Goal: Task Accomplishment & Management: Complete application form

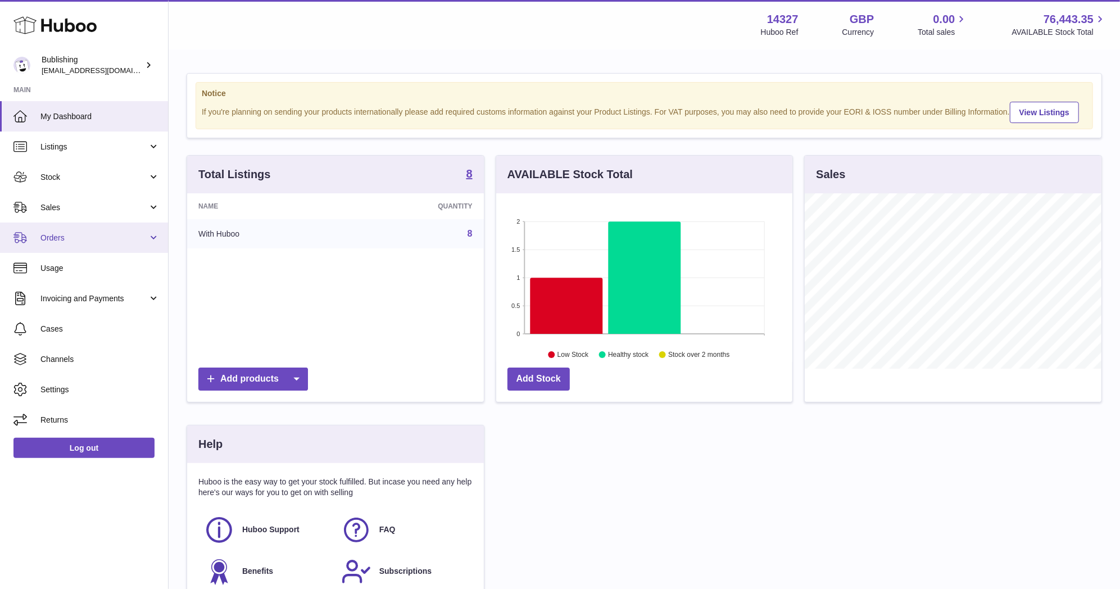
scroll to position [175, 300]
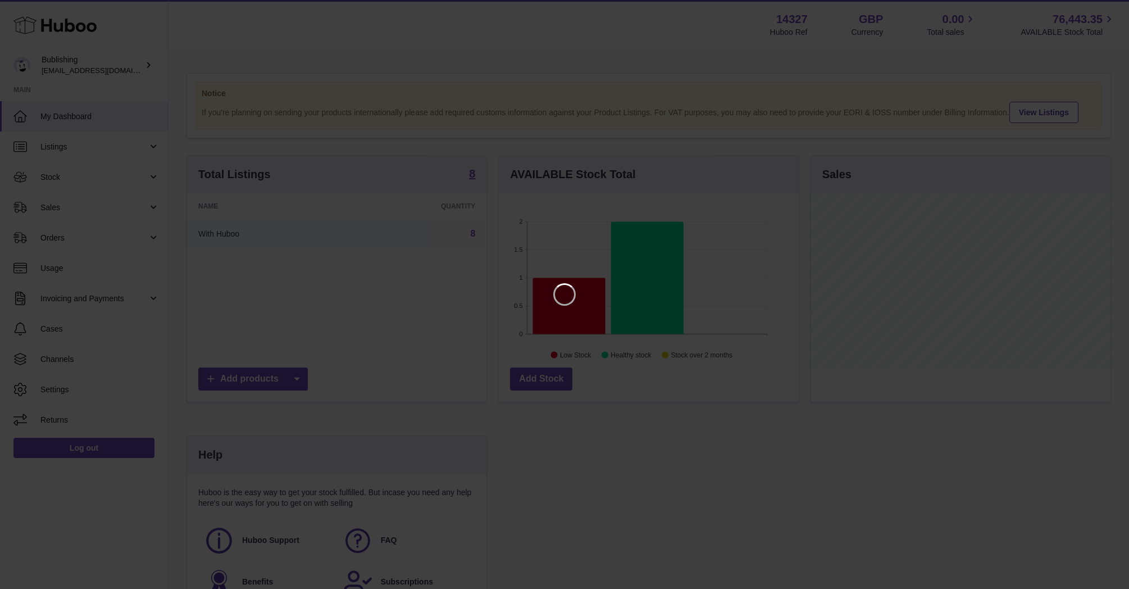
drag, startPoint x: 1088, startPoint y: 75, endPoint x: 1082, endPoint y: 75, distance: 6.8
click at [1088, 75] on iframe at bounding box center [564, 294] width 1085 height 544
click at [1081, 55] on iframe at bounding box center [564, 294] width 1085 height 544
click at [1097, 10] on icon "Close" at bounding box center [1100, 9] width 13 height 13
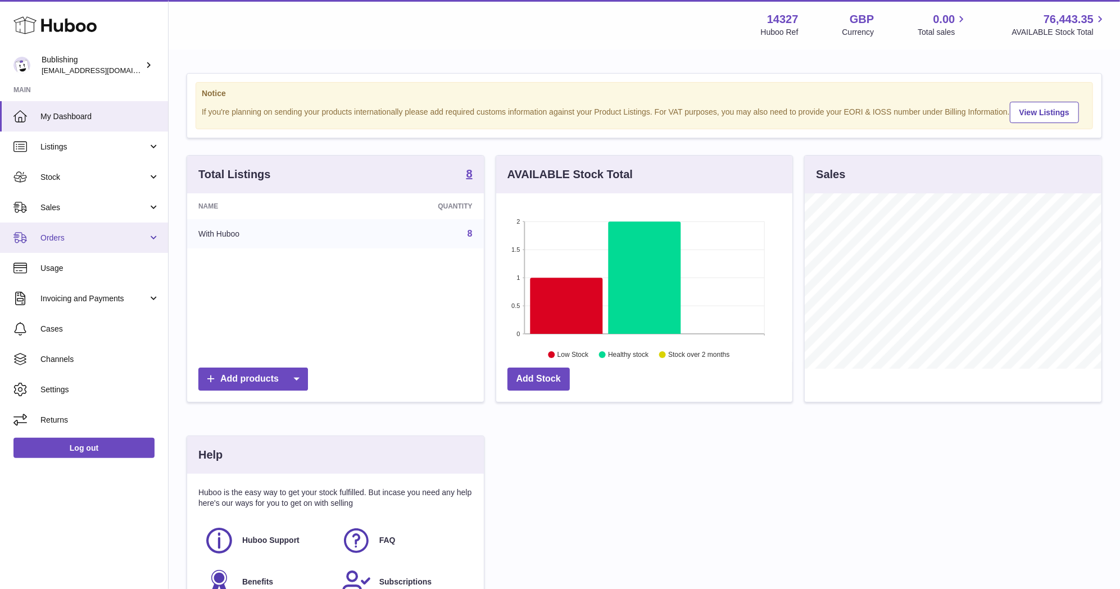
click at [64, 233] on span "Orders" at bounding box center [93, 238] width 107 height 11
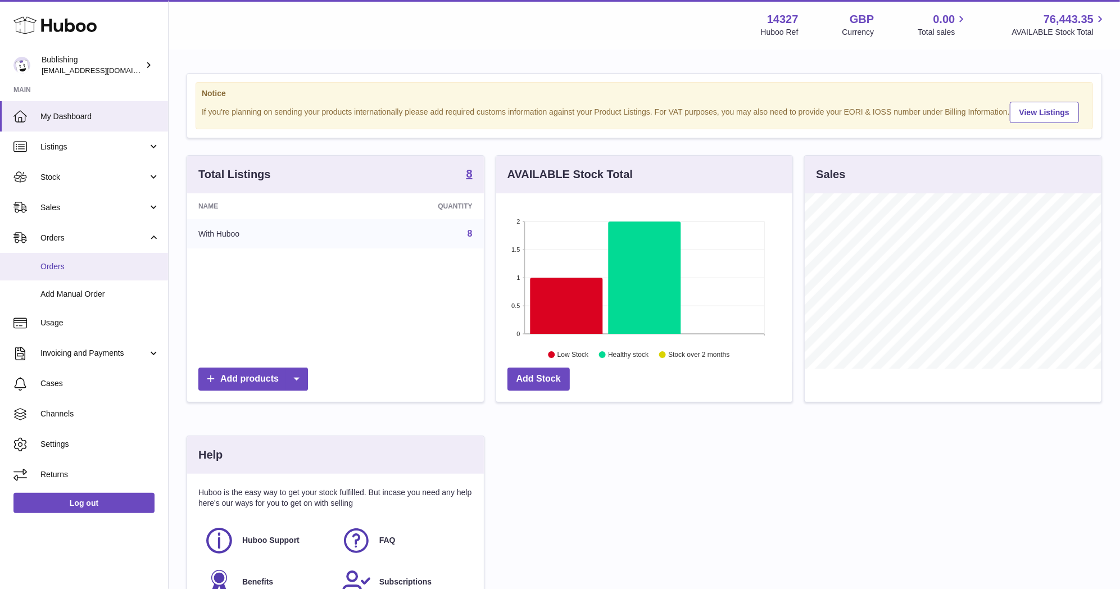
click at [126, 270] on span "Orders" at bounding box center [99, 266] width 119 height 11
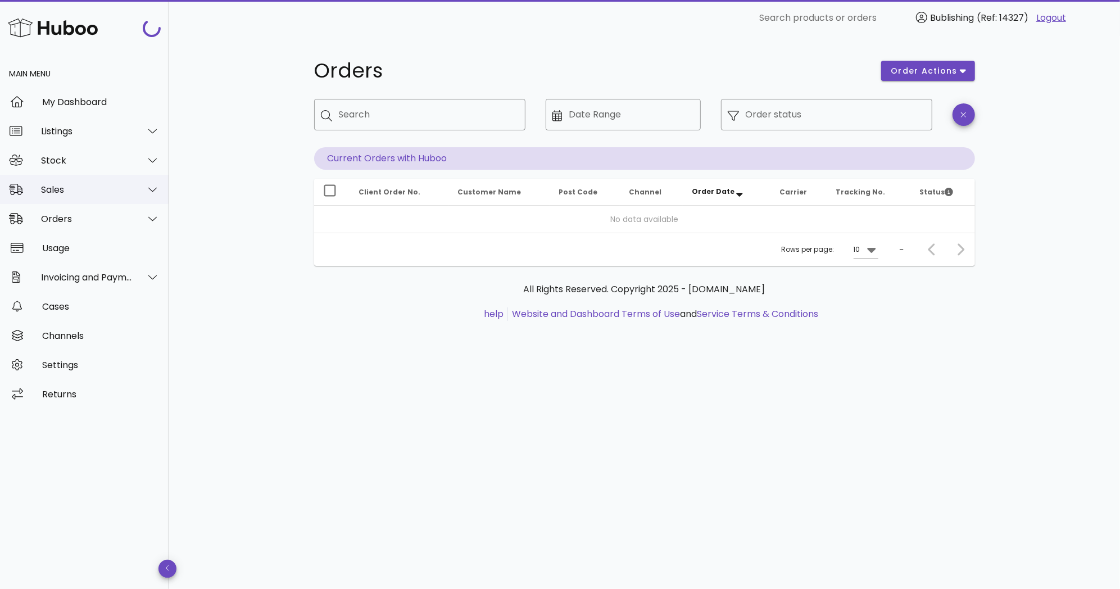
click at [120, 198] on div "Sales" at bounding box center [84, 189] width 169 height 29
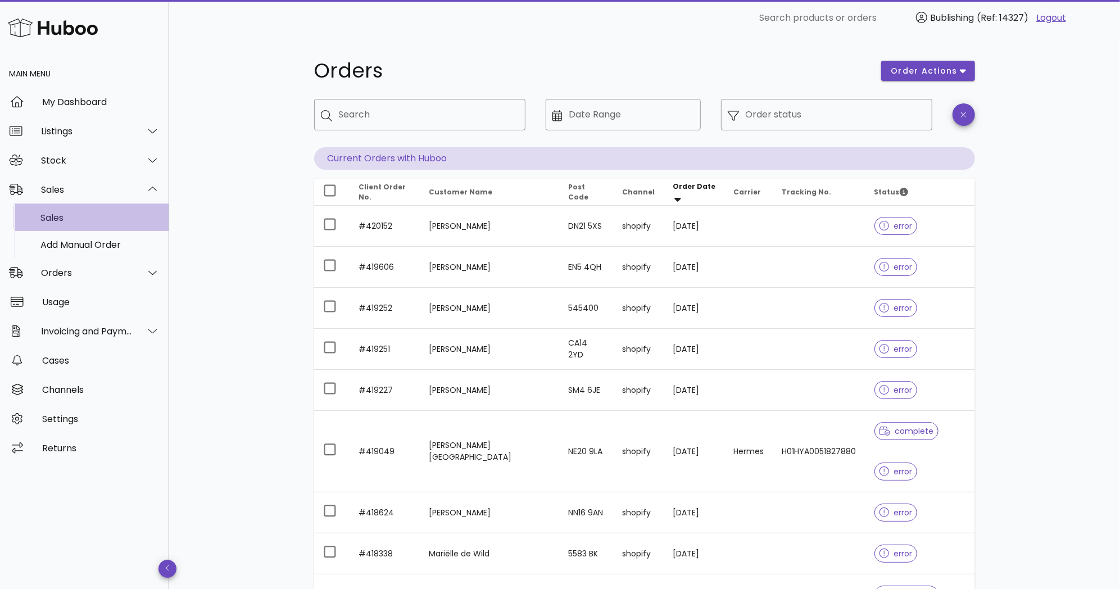
click at [71, 218] on div "Sales" at bounding box center [99, 217] width 119 height 11
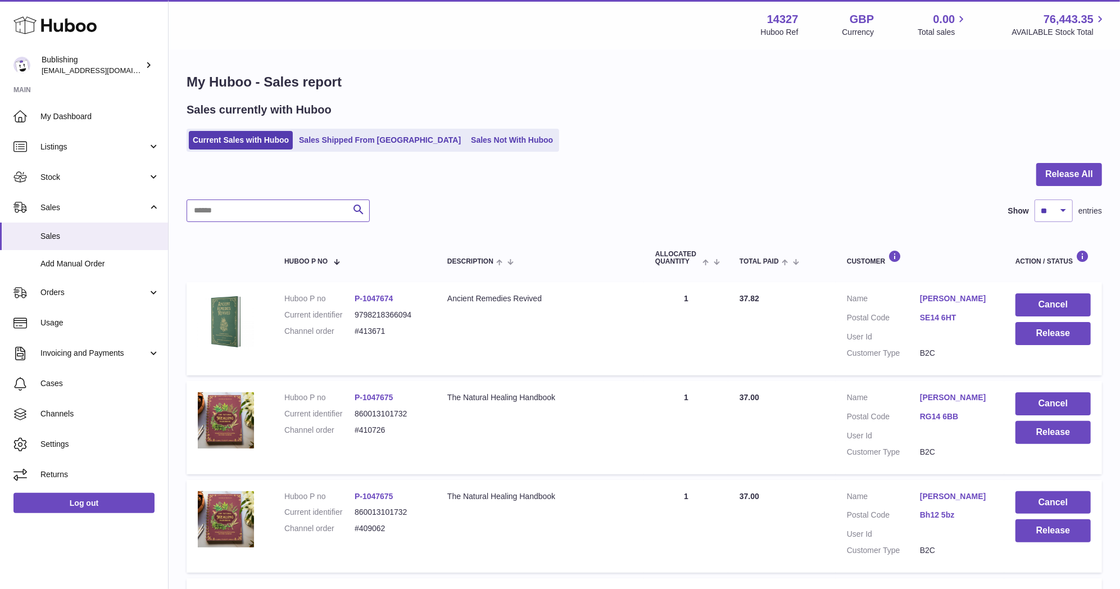
click at [329, 212] on input "text" at bounding box center [278, 210] width 183 height 22
paste input "*******"
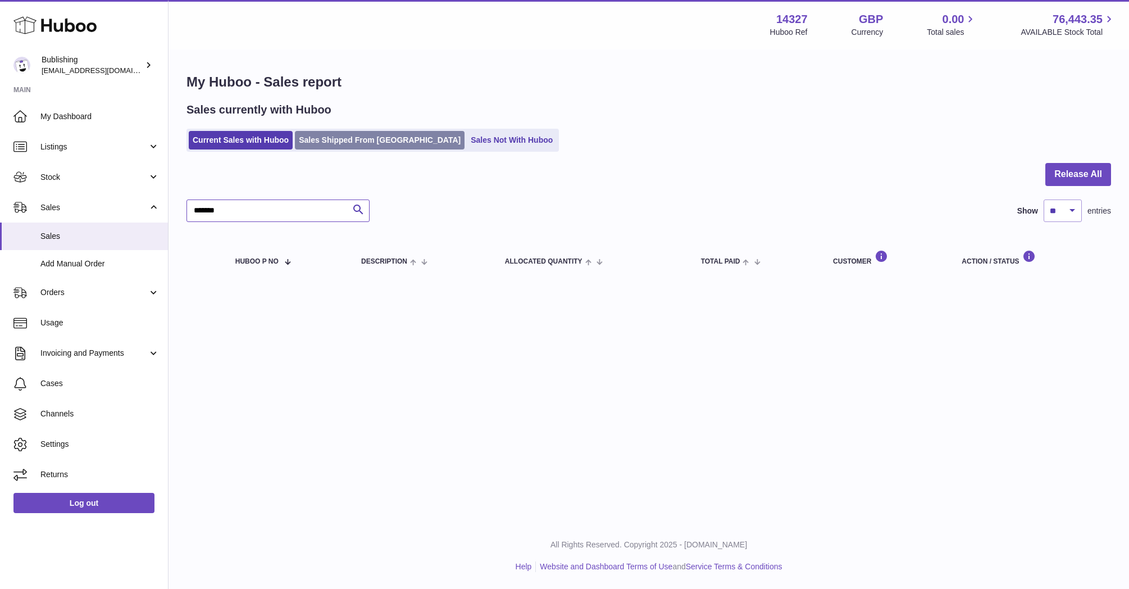
type input "*******"
click at [336, 144] on link "Sales Shipped From Huboo" at bounding box center [380, 140] width 170 height 19
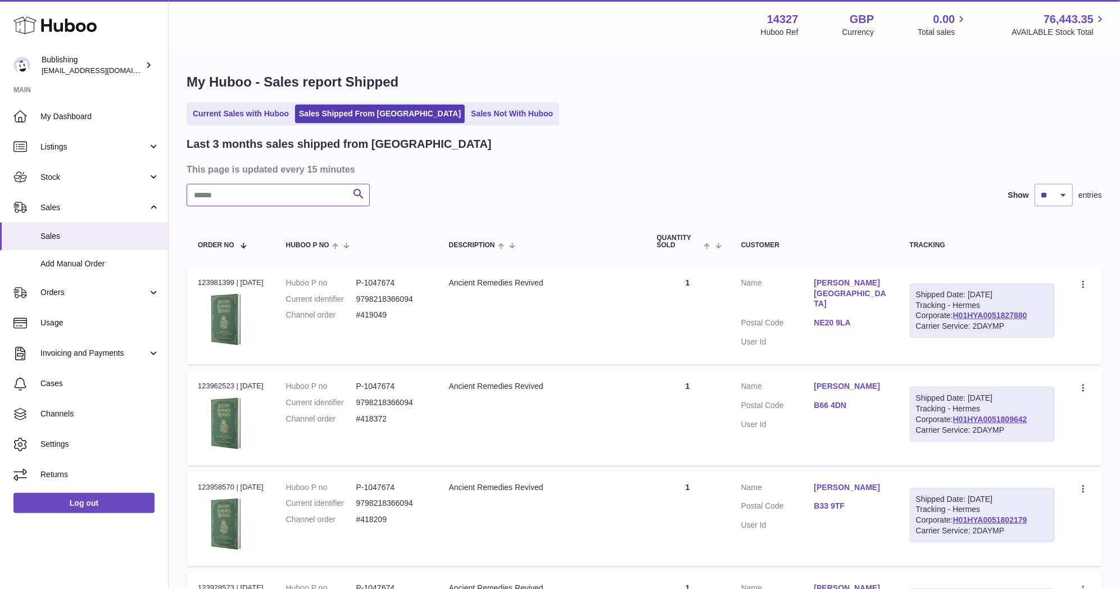
click at [315, 196] on input "text" at bounding box center [278, 195] width 183 height 22
paste input "*******"
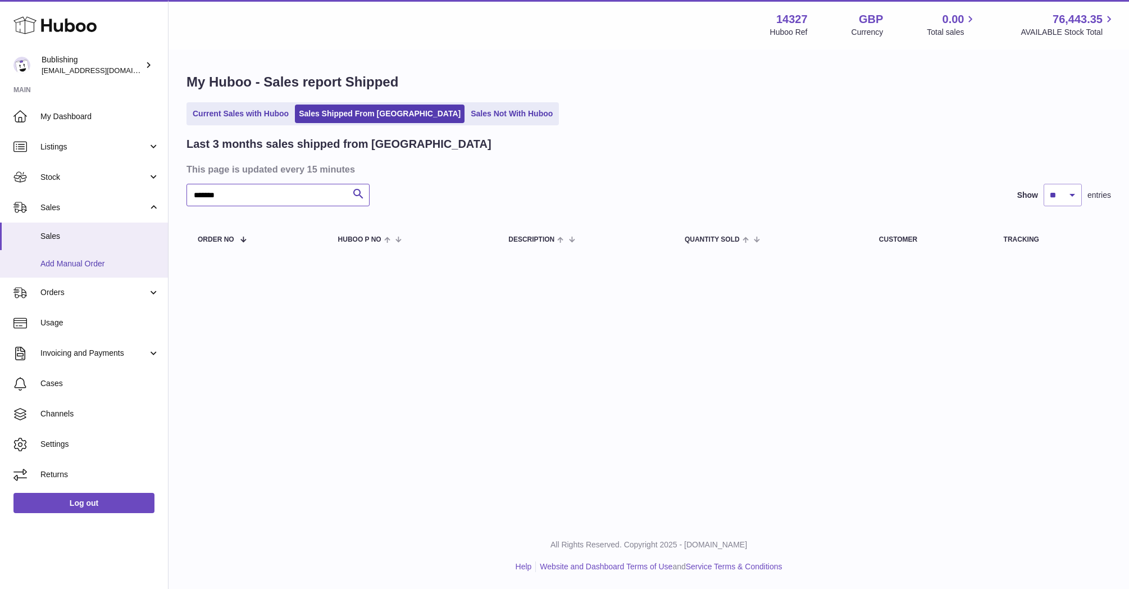
type input "*******"
click at [98, 260] on span "Add Manual Order" at bounding box center [99, 263] width 119 height 11
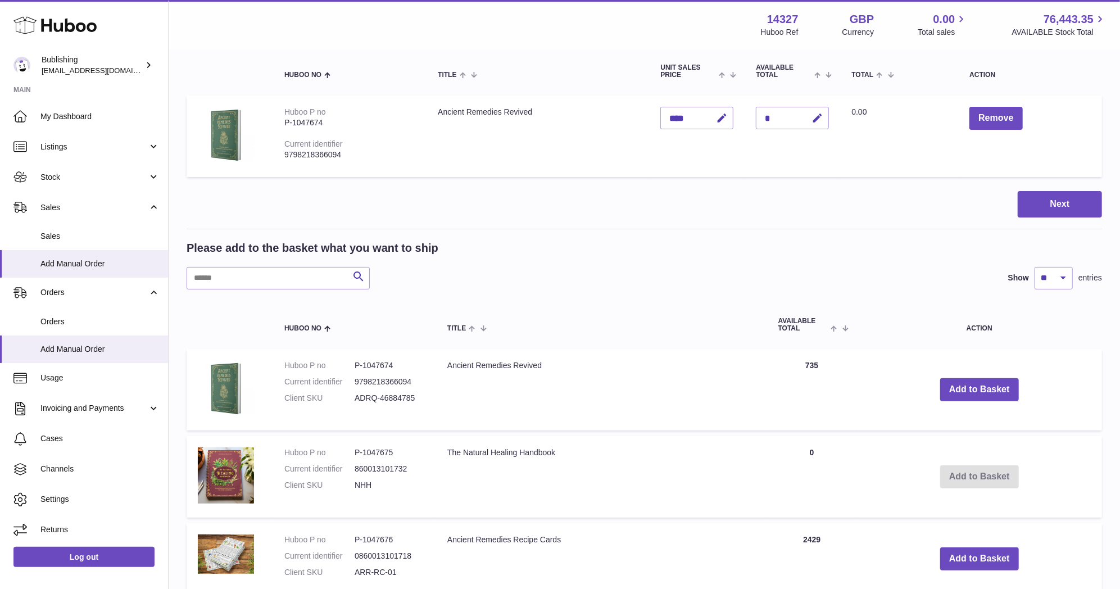
scroll to position [125, 0]
click at [973, 479] on td "Add to Basket" at bounding box center [979, 475] width 245 height 81
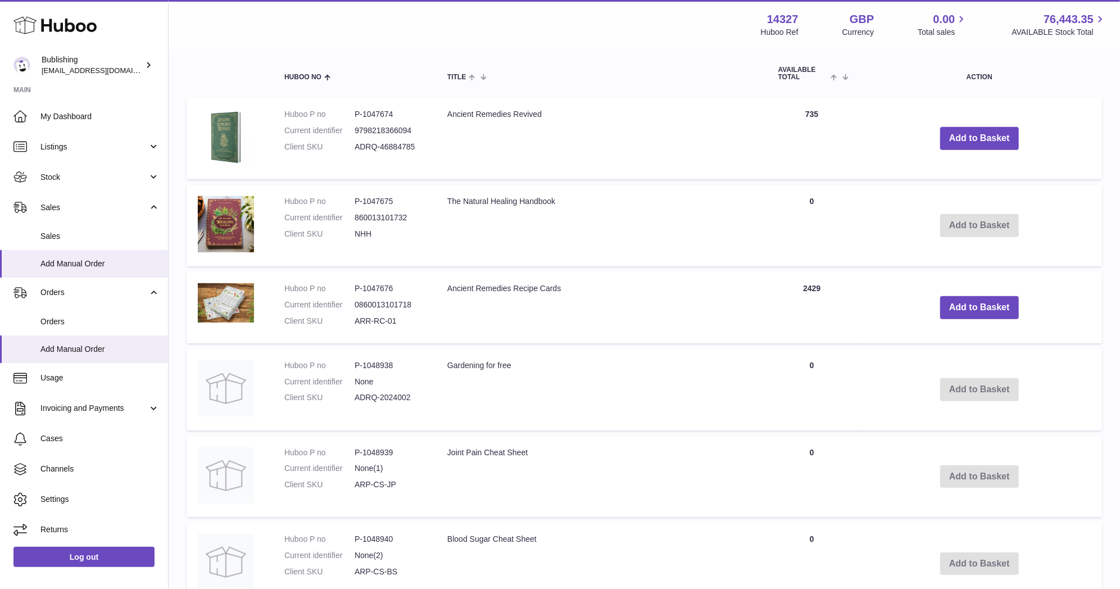
scroll to position [125, 0]
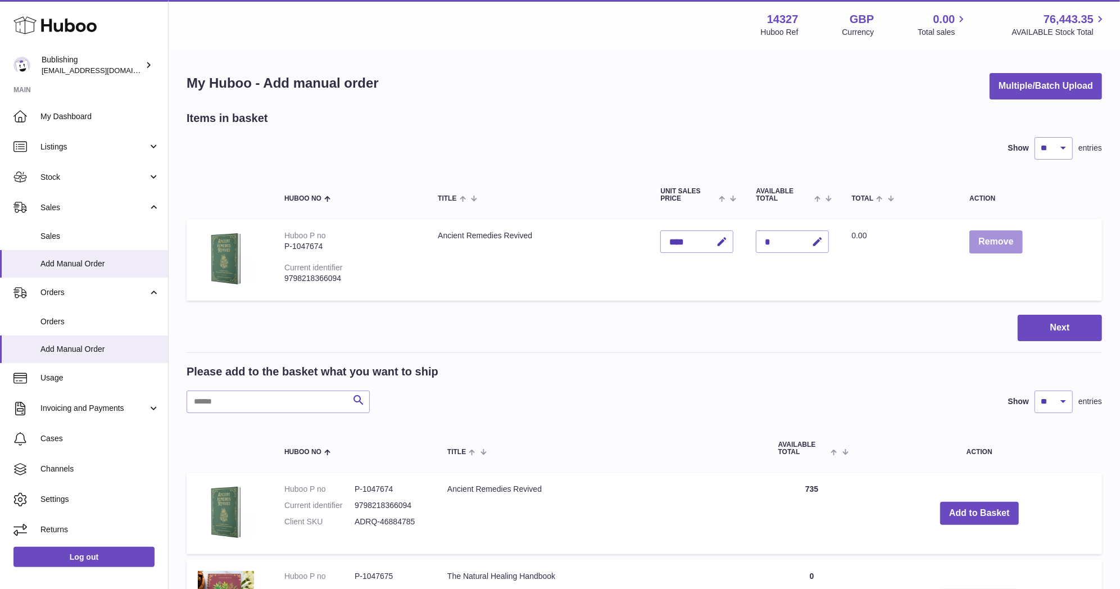
click at [990, 242] on button "Remove" at bounding box center [995, 241] width 53 height 23
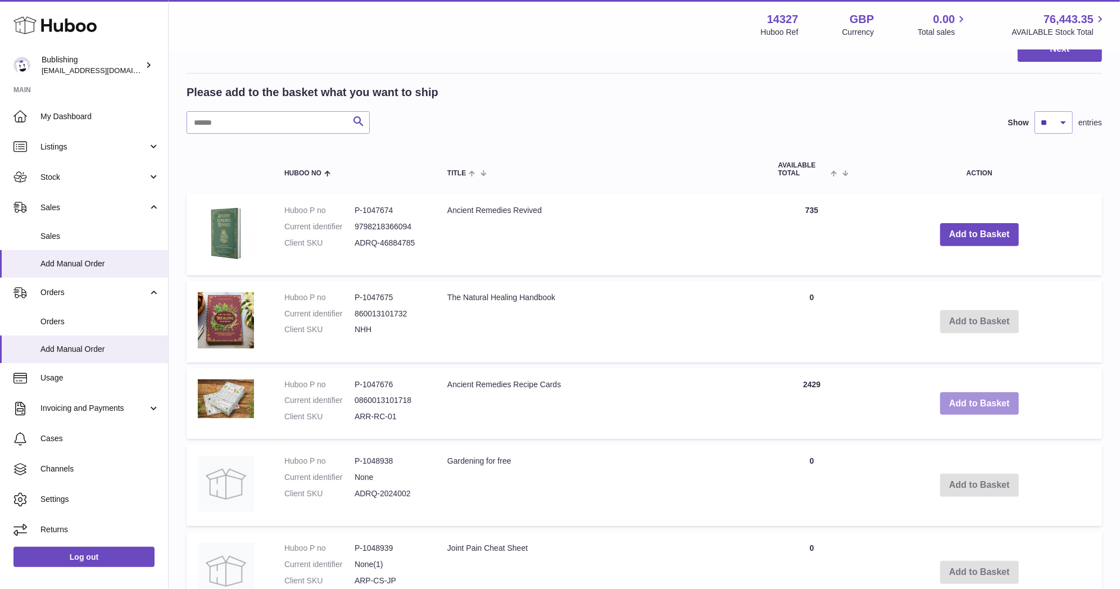
scroll to position [187, 0]
click at [975, 311] on td "Add to Basket" at bounding box center [979, 320] width 245 height 81
click at [979, 318] on td "Add to Basket" at bounding box center [979, 320] width 245 height 81
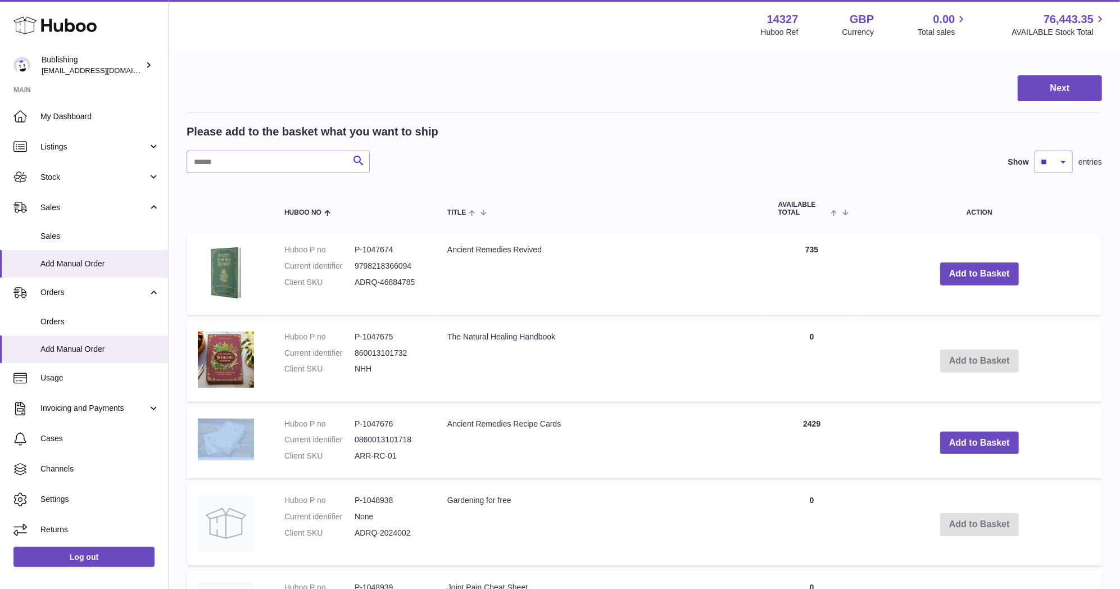
scroll to position [125, 0]
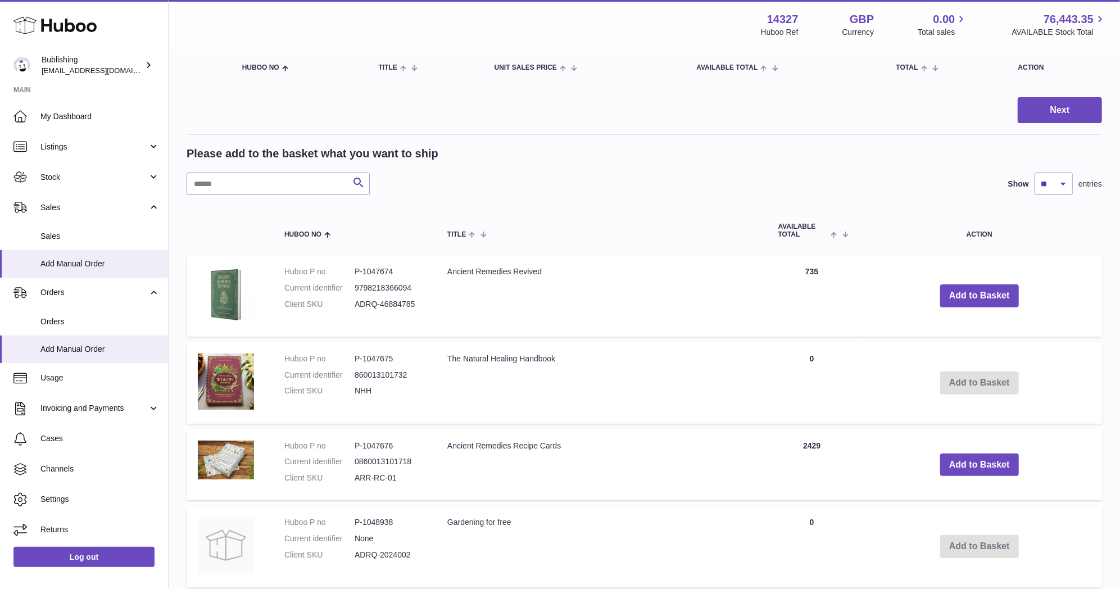
click at [637, 275] on td "Ancient Remedies Revived" at bounding box center [601, 295] width 331 height 81
